Goal: Information Seeking & Learning: Learn about a topic

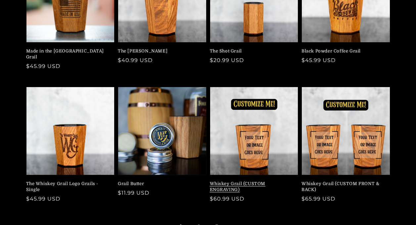
scroll to position [132, 0]
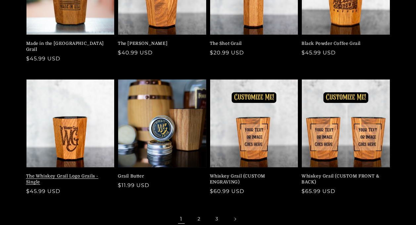
click at [72, 174] on link "The Whiskey Grail Logo Grails - Single" at bounding box center [68, 180] width 85 height 12
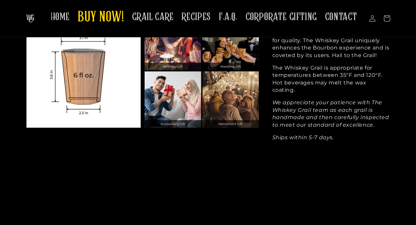
scroll to position [622, 0]
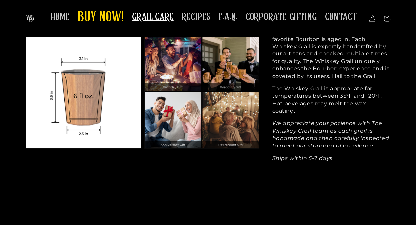
click at [163, 18] on span "GRAIL CARE" at bounding box center [153, 17] width 42 height 13
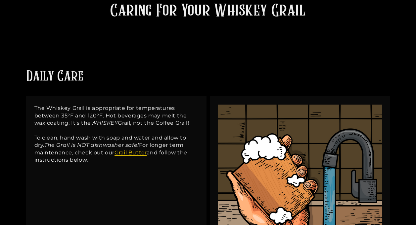
scroll to position [99, 0]
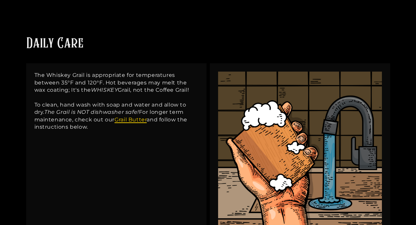
click at [131, 119] on link "Grail Butter" at bounding box center [130, 120] width 32 height 6
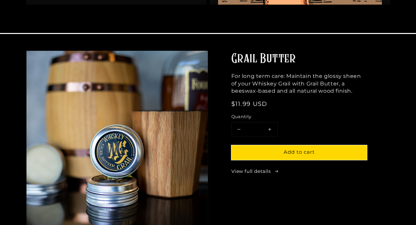
scroll to position [331, 0]
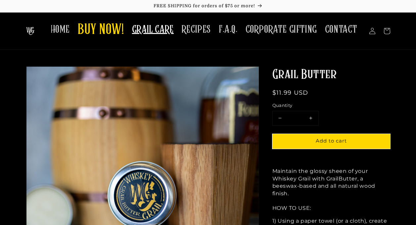
click at [148, 31] on span "GRAIL CARE" at bounding box center [153, 29] width 42 height 13
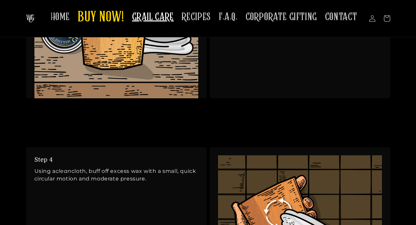
scroll to position [1148, 0]
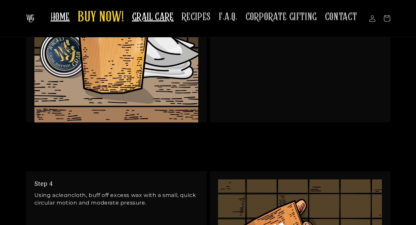
click at [69, 16] on span "HOME" at bounding box center [60, 17] width 19 height 13
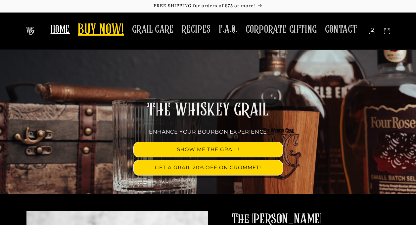
click at [101, 31] on span "BUY NOW!" at bounding box center [101, 30] width 46 height 18
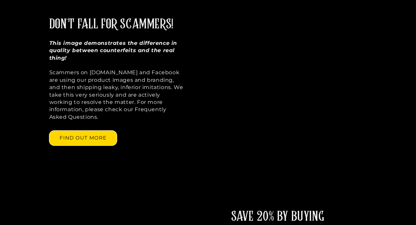
scroll to position [430, 0]
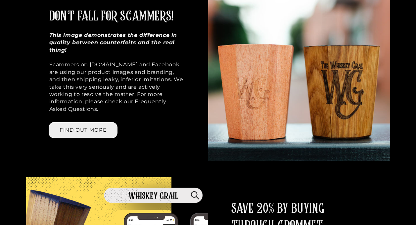
click at [76, 123] on link "FIND OUT MORE" at bounding box center [82, 130] width 67 height 15
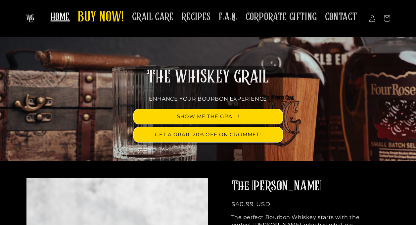
scroll to position [0, 0]
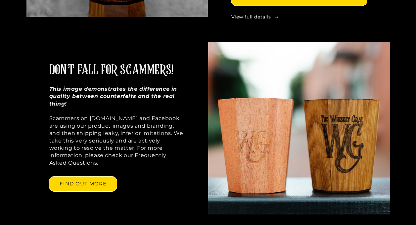
scroll to position [397, 0]
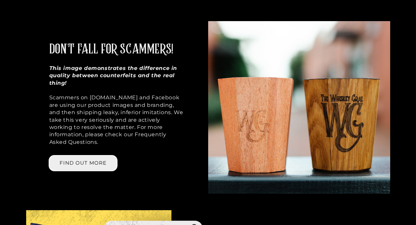
click at [86, 156] on link "FIND OUT MORE" at bounding box center [82, 163] width 67 height 15
click at [85, 156] on link "FIND OUT MORE" at bounding box center [82, 163] width 67 height 15
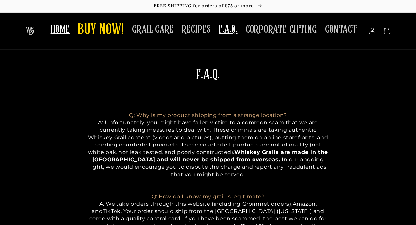
click at [62, 28] on span "HOME" at bounding box center [60, 29] width 19 height 13
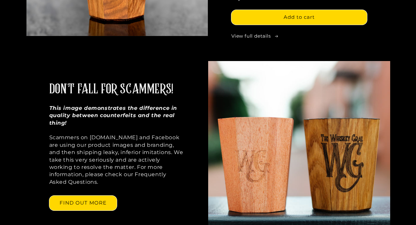
scroll to position [386, 0]
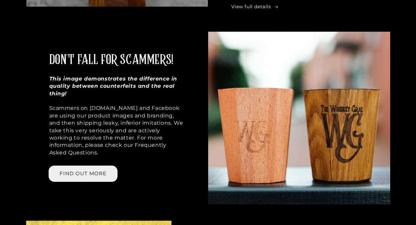
click at [74, 167] on link "FIND OUT MORE" at bounding box center [82, 174] width 67 height 15
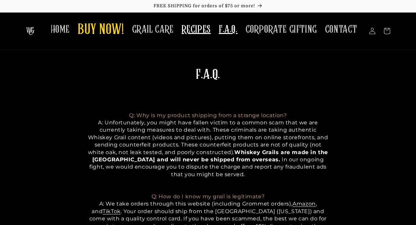
click at [191, 32] on span "RECIPES" at bounding box center [196, 29] width 29 height 13
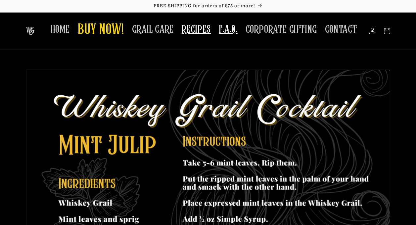
click at [223, 32] on span "F.A.Q." at bounding box center [228, 29] width 19 height 13
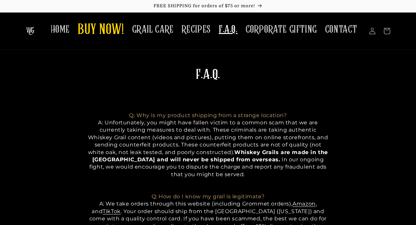
click at [31, 29] on img at bounding box center [30, 31] width 8 height 8
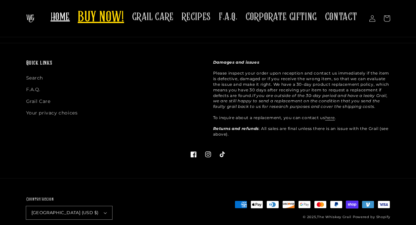
scroll to position [1196, 0]
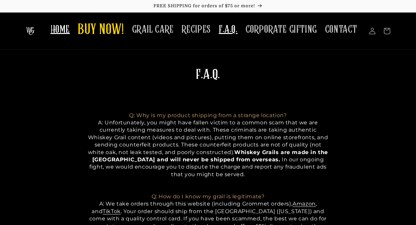
click at [63, 31] on span "HOME" at bounding box center [60, 29] width 19 height 13
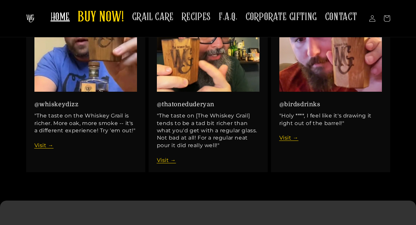
scroll to position [816, 0]
